Goal: Task Accomplishment & Management: Use online tool/utility

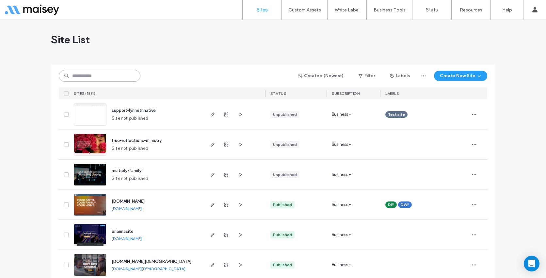
click at [91, 77] on input at bounding box center [100, 76] width 82 height 12
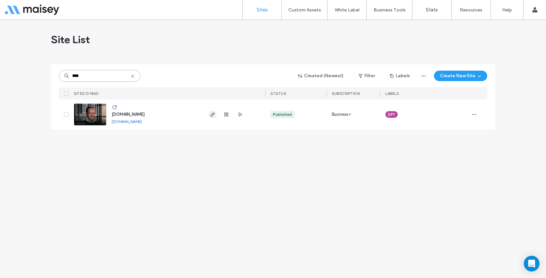
type input "****"
click at [214, 114] on icon "button" at bounding box center [212, 114] width 5 height 5
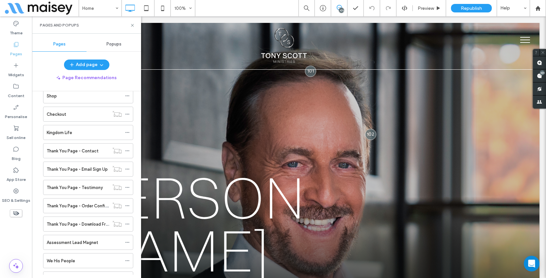
scroll to position [170, 0]
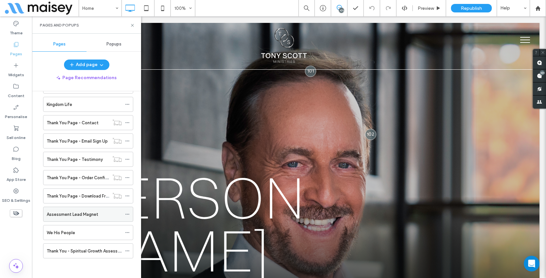
click at [91, 215] on label "Assessment Lead Magnet" at bounding box center [73, 214] width 52 height 11
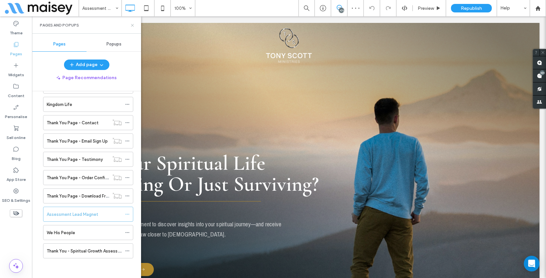
click at [133, 24] on use at bounding box center [132, 25] width 3 height 3
